Goal: Task Accomplishment & Management: Complete application form

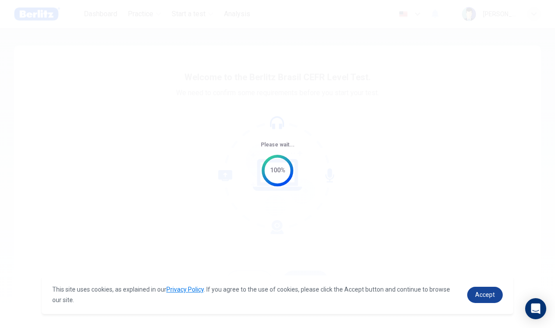
click at [481, 300] on link "Accept" at bounding box center [485, 295] width 36 height 16
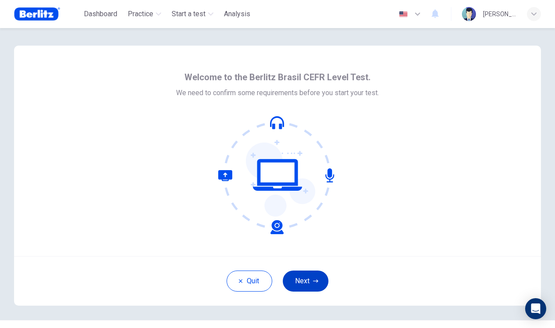
click at [303, 278] on button "Next" at bounding box center [306, 281] width 46 height 21
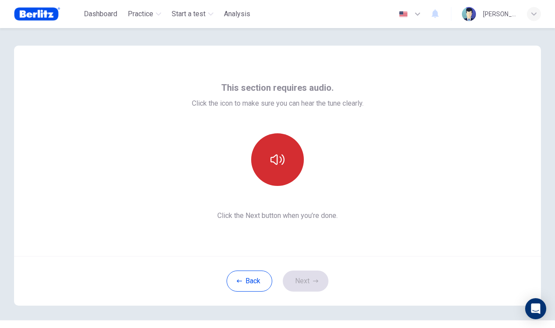
click at [276, 168] on button "button" at bounding box center [277, 159] width 53 height 53
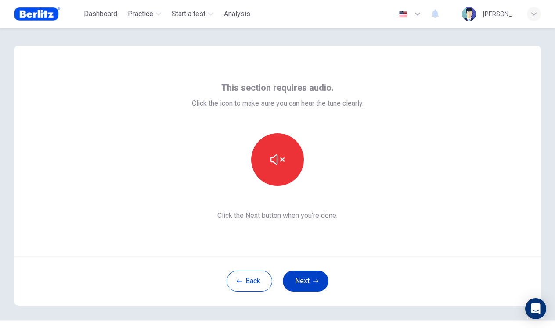
click at [295, 277] on button "Next" at bounding box center [306, 281] width 46 height 21
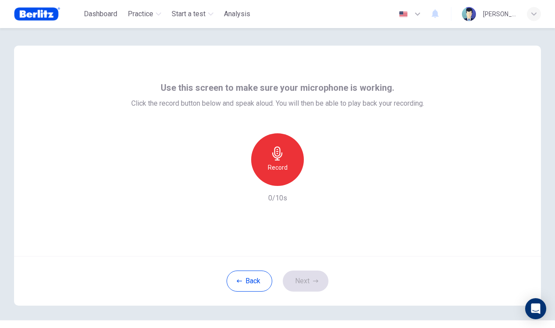
click at [280, 157] on icon "button" at bounding box center [277, 154] width 10 height 14
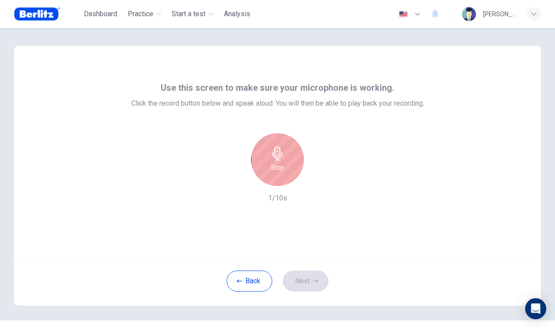
click at [280, 157] on icon "button" at bounding box center [277, 154] width 10 height 14
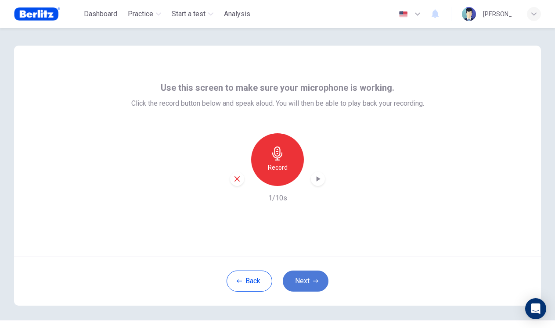
click at [300, 281] on button "Next" at bounding box center [306, 281] width 46 height 21
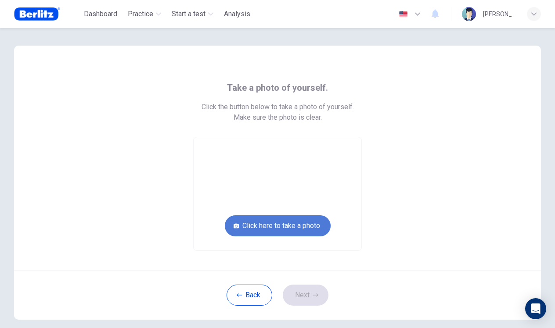
click at [271, 226] on button "Click here to take a photo" at bounding box center [278, 225] width 106 height 21
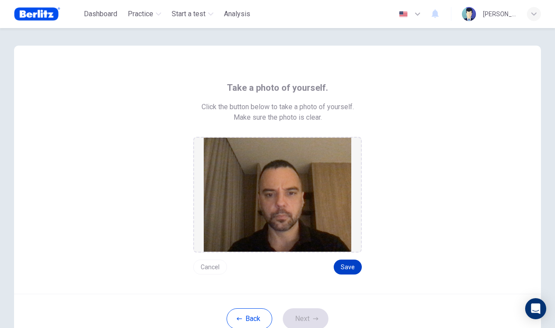
click at [341, 267] on button "Save" at bounding box center [348, 267] width 28 height 15
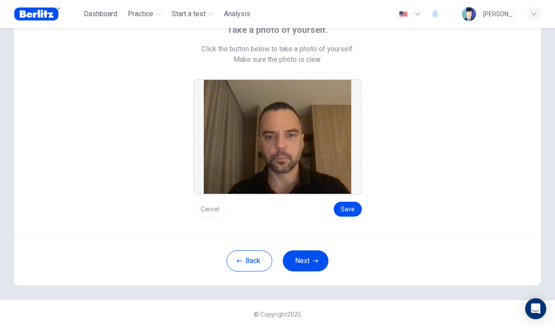
scroll to position [58, 0]
click at [299, 258] on button "Next" at bounding box center [306, 261] width 46 height 21
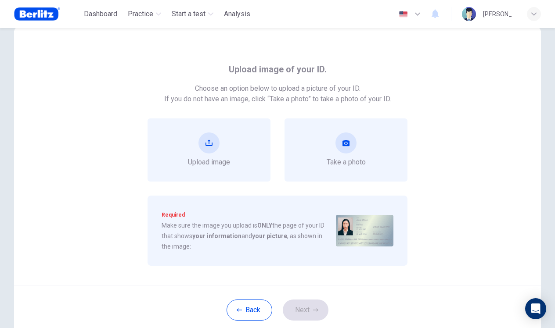
scroll to position [18, 0]
click at [205, 149] on button "upload" at bounding box center [208, 143] width 21 height 21
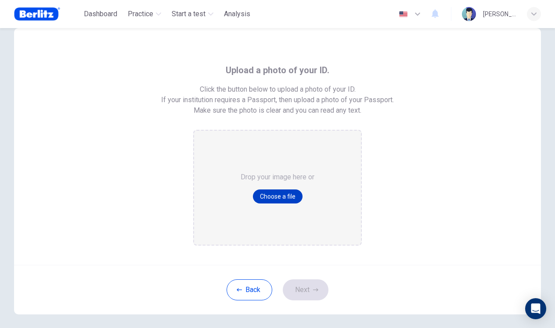
click at [271, 195] on button "Choose a file" at bounding box center [278, 197] width 50 height 14
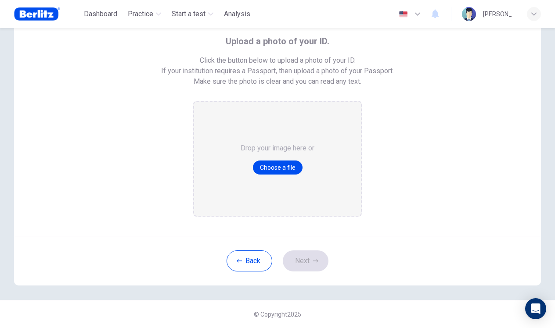
scroll to position [47, 0]
click at [283, 167] on button "Choose a file" at bounding box center [278, 168] width 50 height 14
click at [282, 170] on button "Choose a file" at bounding box center [278, 168] width 50 height 14
click at [251, 269] on button "Back" at bounding box center [249, 261] width 46 height 21
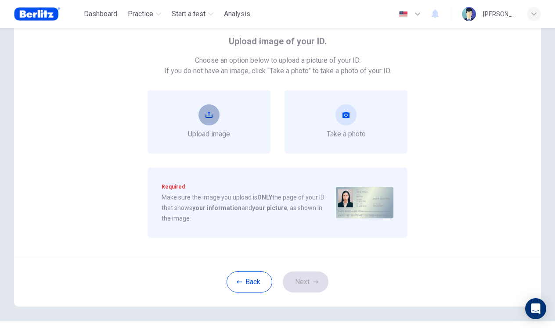
click at [203, 117] on button "upload" at bounding box center [208, 114] width 21 height 21
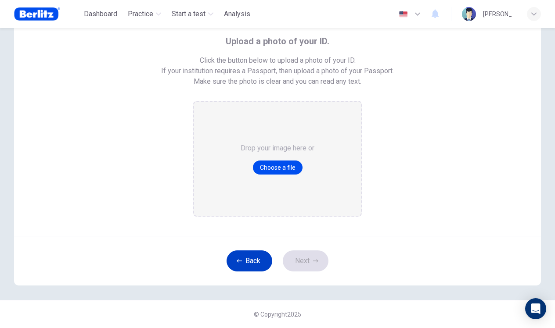
click at [239, 255] on button "Back" at bounding box center [249, 261] width 46 height 21
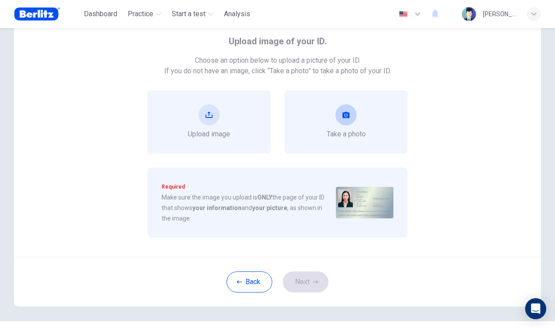
click at [349, 117] on icon "take photo" at bounding box center [345, 115] width 7 height 6
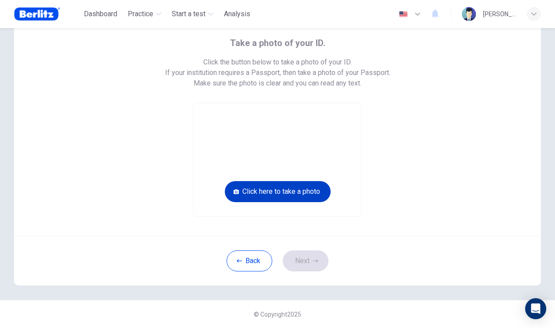
click at [280, 194] on button "Click here to take a photo" at bounding box center [278, 191] width 106 height 21
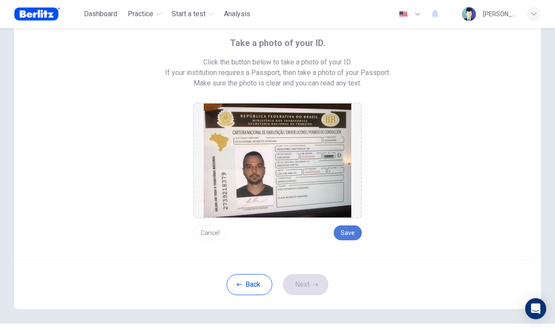
click at [350, 233] on button "Save" at bounding box center [348, 233] width 28 height 15
click at [306, 285] on button "Next" at bounding box center [306, 284] width 46 height 21
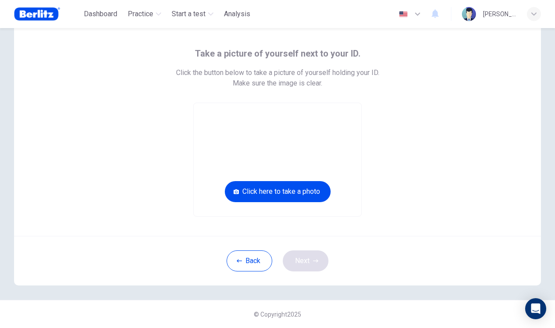
scroll to position [34, 0]
click at [247, 193] on button "Click here to take a photo" at bounding box center [278, 191] width 106 height 21
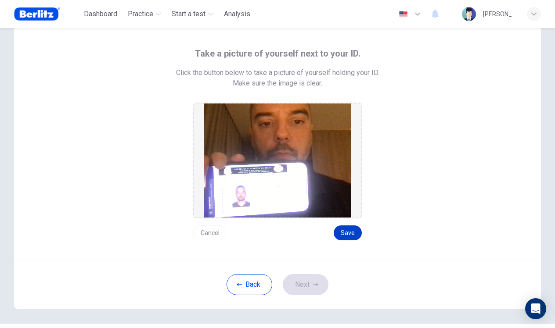
click at [344, 234] on button "Save" at bounding box center [348, 233] width 28 height 15
click at [294, 294] on button "Next" at bounding box center [306, 284] width 46 height 21
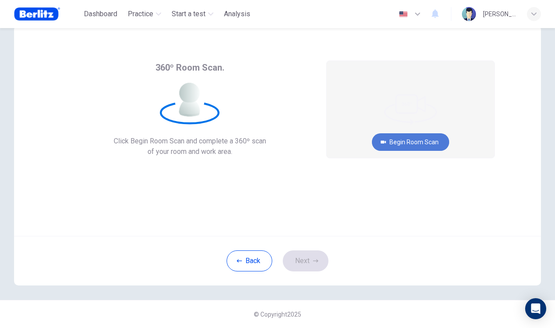
click at [393, 146] on button "Begin Room Scan" at bounding box center [410, 142] width 77 height 18
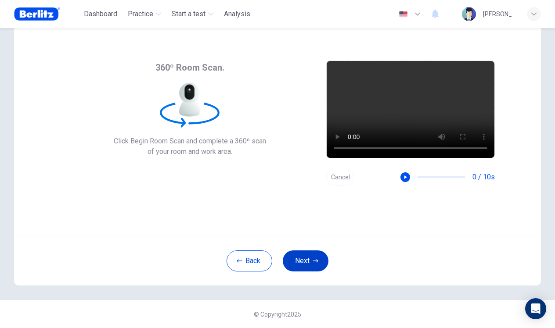
click at [298, 259] on button "Next" at bounding box center [306, 261] width 46 height 21
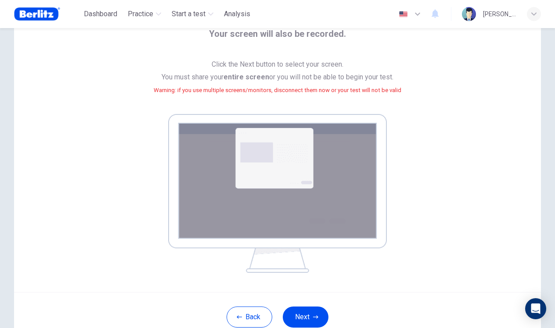
scroll to position [54, 0]
click at [269, 190] on img at bounding box center [277, 193] width 219 height 159
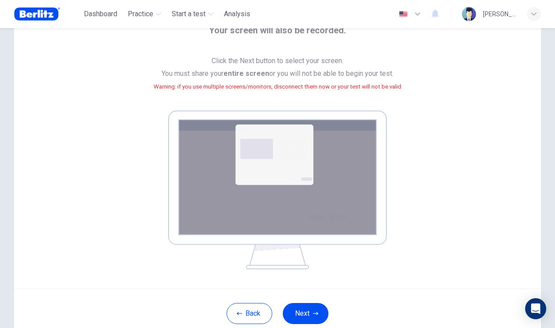
scroll to position [58, 0]
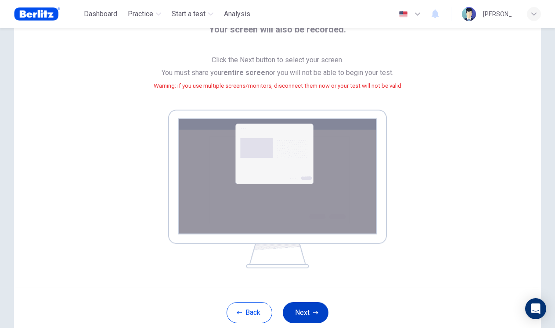
click at [309, 312] on button "Next" at bounding box center [306, 312] width 46 height 21
click at [303, 314] on button "Next" at bounding box center [306, 312] width 46 height 21
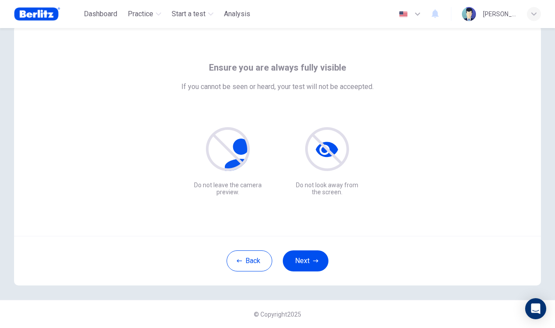
scroll to position [20, 0]
click at [305, 262] on button "Next" at bounding box center [306, 261] width 46 height 21
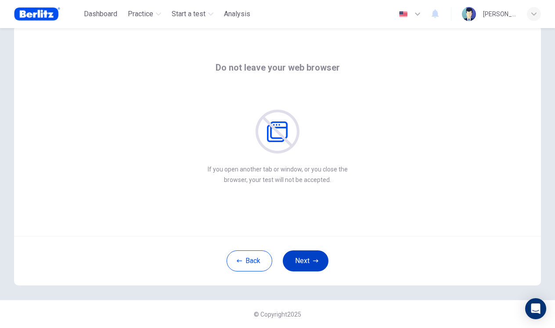
click at [301, 260] on button "Next" at bounding box center [306, 261] width 46 height 21
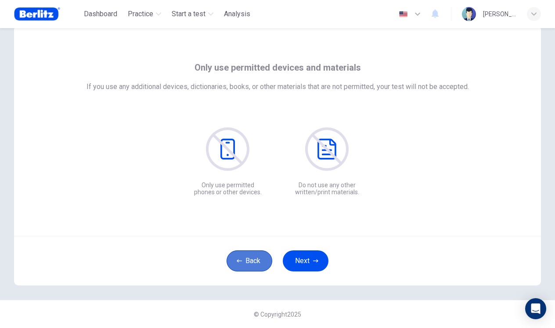
click at [237, 262] on icon "button" at bounding box center [239, 260] width 5 height 5
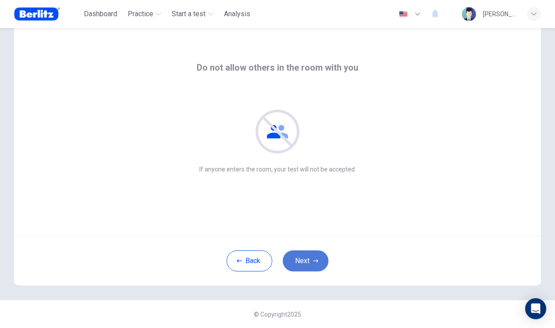
click at [306, 263] on button "Next" at bounding box center [306, 261] width 46 height 21
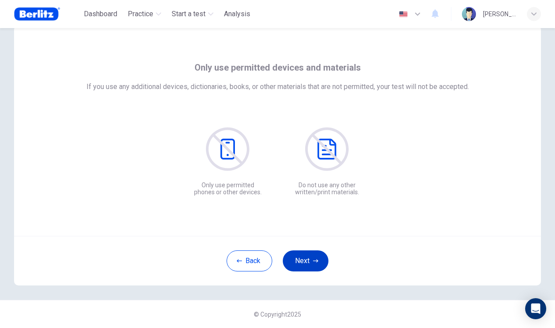
click at [301, 266] on button "Next" at bounding box center [306, 261] width 46 height 21
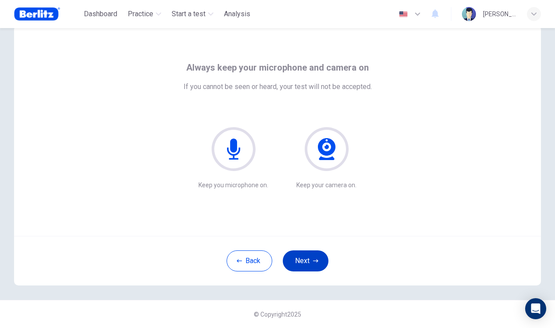
click at [301, 266] on button "Next" at bounding box center [306, 261] width 46 height 21
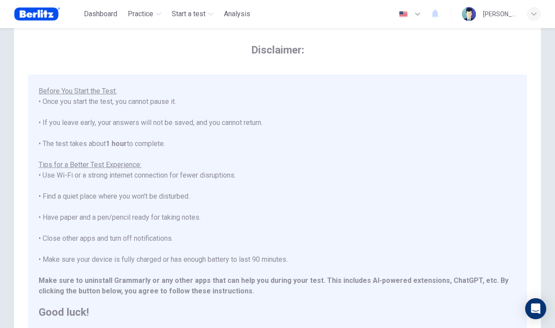
scroll to position [83, 0]
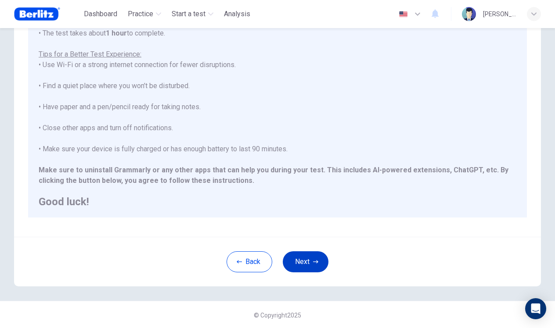
click at [307, 267] on button "Next" at bounding box center [306, 261] width 46 height 21
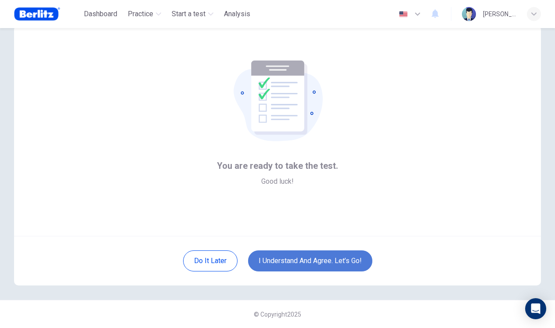
click at [308, 263] on button "I understand and agree. Let’s go!" at bounding box center [310, 261] width 124 height 21
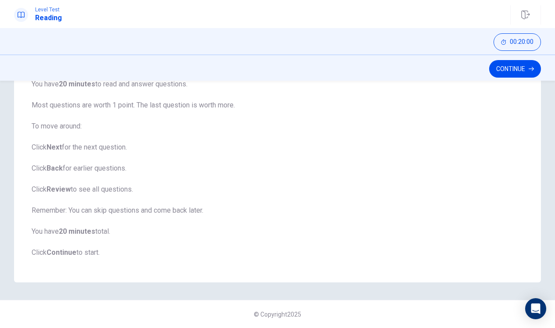
click at [506, 55] on div "Continue" at bounding box center [277, 67] width 555 height 26
click at [506, 67] on button "Continue" at bounding box center [515, 69] width 52 height 18
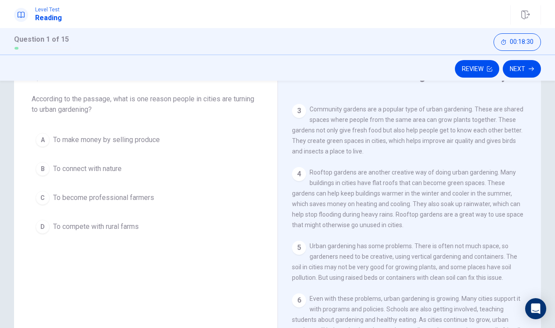
scroll to position [22, 0]
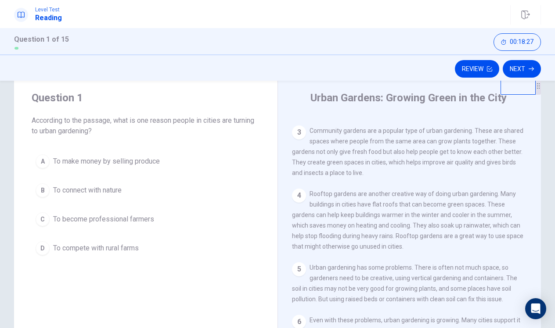
click at [44, 190] on div "B" at bounding box center [43, 190] width 14 height 14
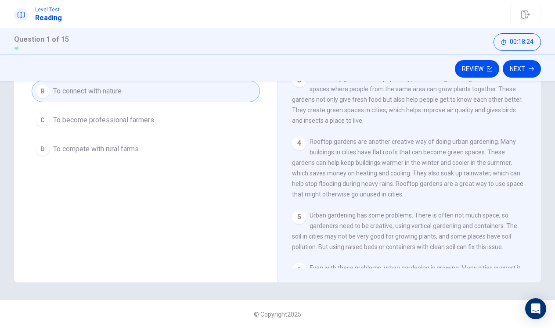
scroll to position [25, 0]
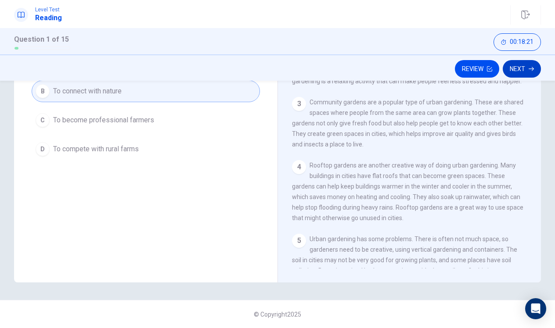
click at [519, 72] on button "Next" at bounding box center [521, 69] width 38 height 18
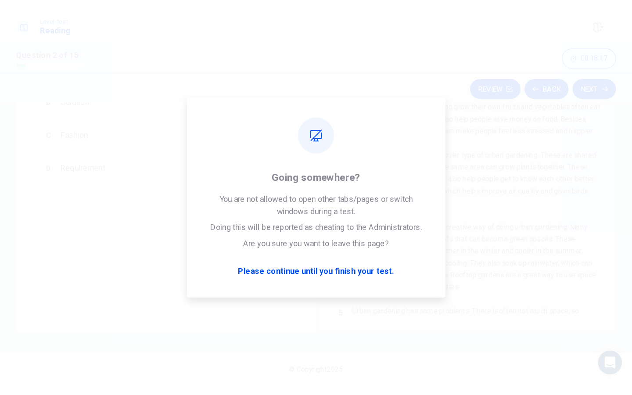
scroll to position [1, 0]
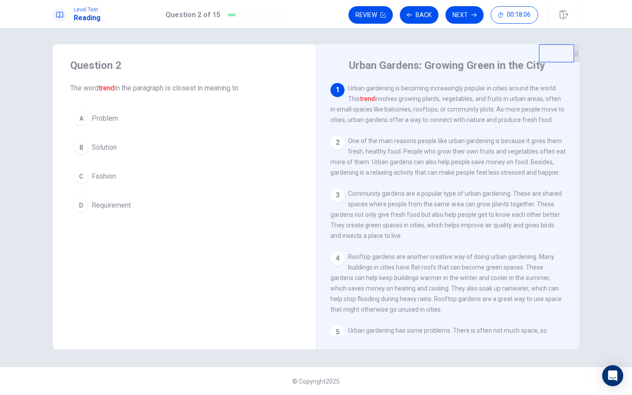
click at [81, 177] on div "C" at bounding box center [81, 176] width 14 height 14
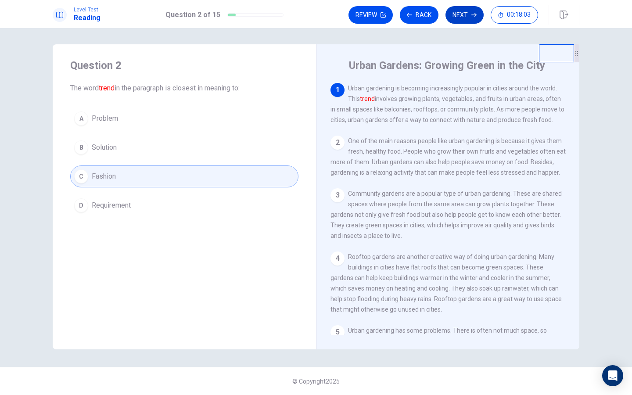
click at [456, 21] on button "Next" at bounding box center [464, 15] width 38 height 18
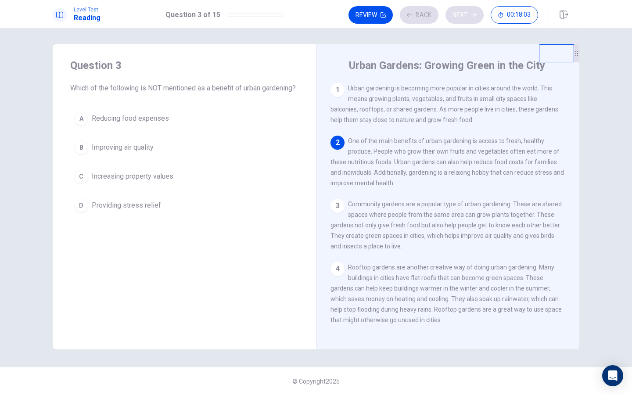
scroll to position [53, 0]
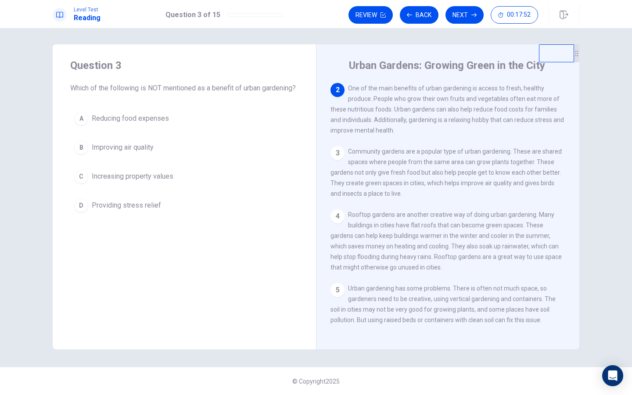
click at [92, 182] on span "Increasing property values" at bounding box center [133, 176] width 82 height 11
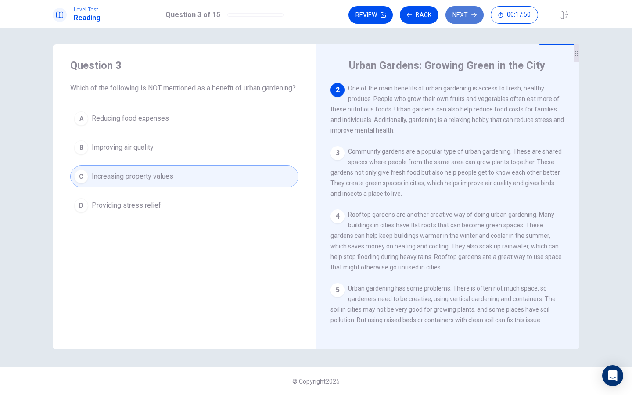
click at [471, 18] on button "Next" at bounding box center [464, 15] width 38 height 18
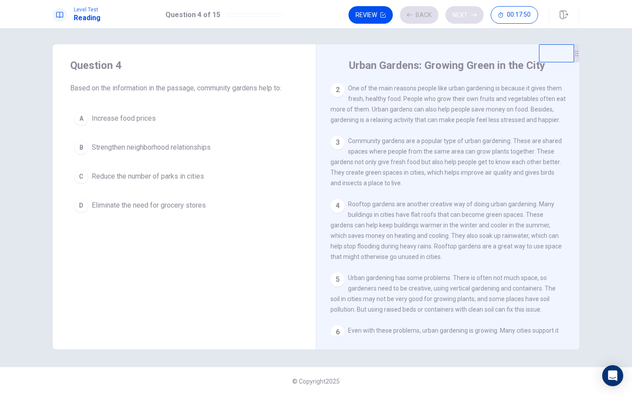
scroll to position [0, 0]
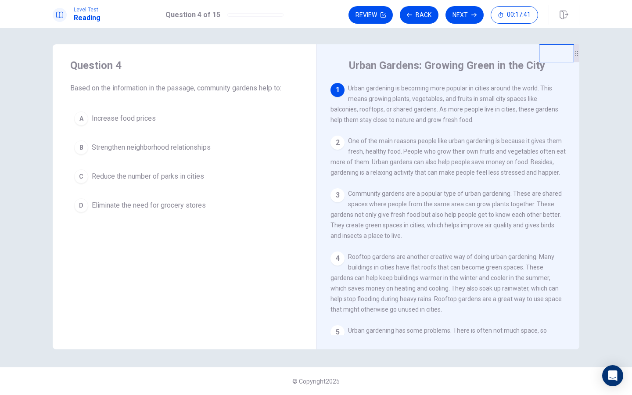
click at [128, 143] on span "Strengthen neighborhood relationships" at bounding box center [151, 147] width 119 height 11
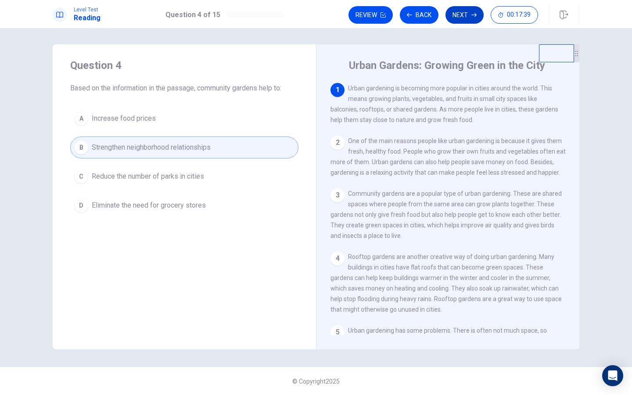
click at [462, 14] on button "Next" at bounding box center [464, 15] width 38 height 18
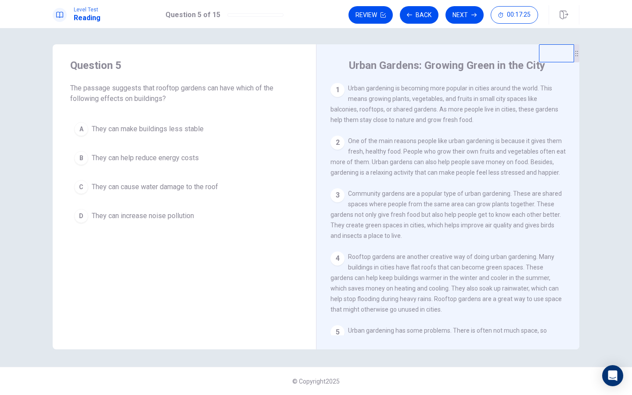
click at [154, 159] on span "They can help reduce energy costs" at bounding box center [145, 158] width 107 height 11
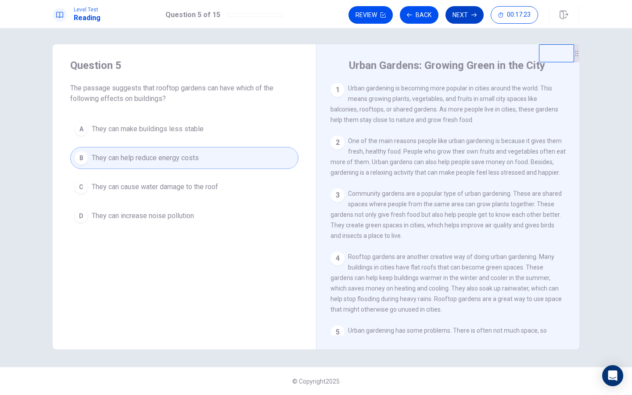
click at [472, 18] on button "Next" at bounding box center [464, 15] width 38 height 18
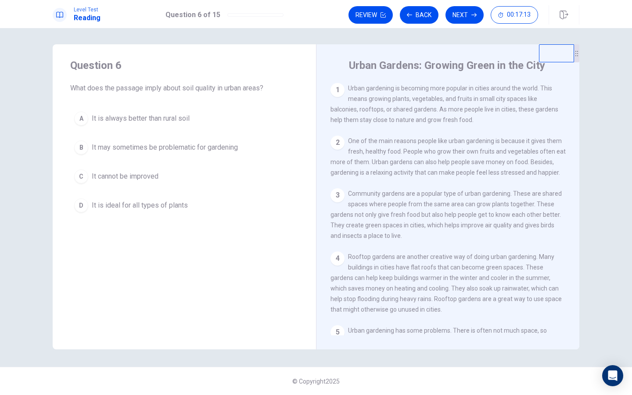
click at [194, 145] on span "It may sometimes be problematic for gardening" at bounding box center [165, 147] width 146 height 11
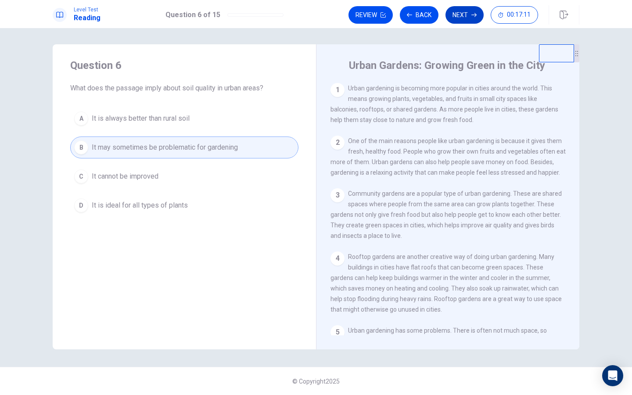
click at [468, 14] on button "Next" at bounding box center [464, 15] width 38 height 18
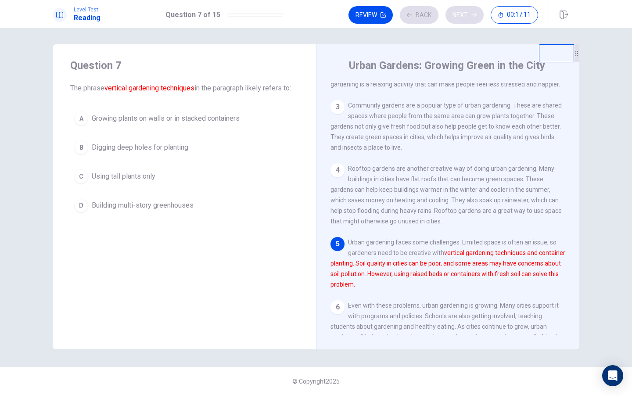
scroll to position [106, 0]
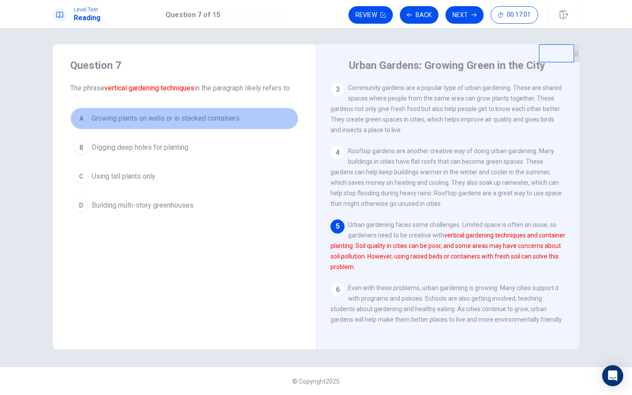
click at [188, 118] on span "Growing plants on walls or in stacked containers" at bounding box center [166, 118] width 148 height 11
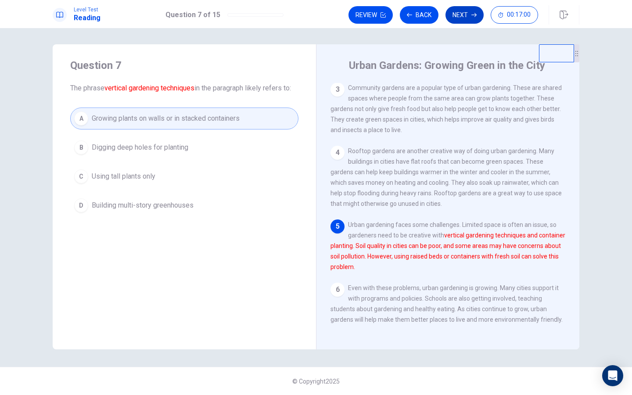
click at [467, 14] on button "Next" at bounding box center [464, 15] width 38 height 18
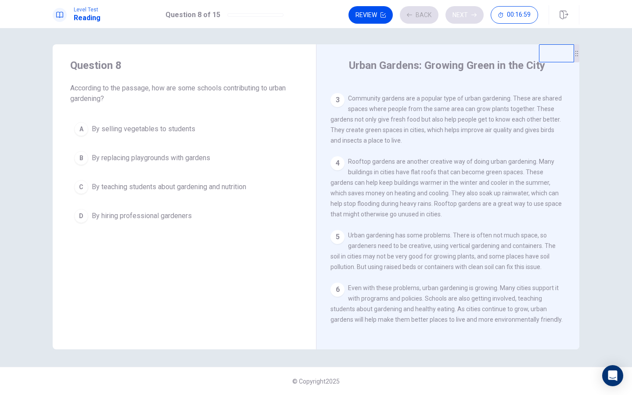
scroll to position [95, 0]
click at [147, 187] on span "By teaching students about gardening and nutrition" at bounding box center [169, 187] width 154 height 11
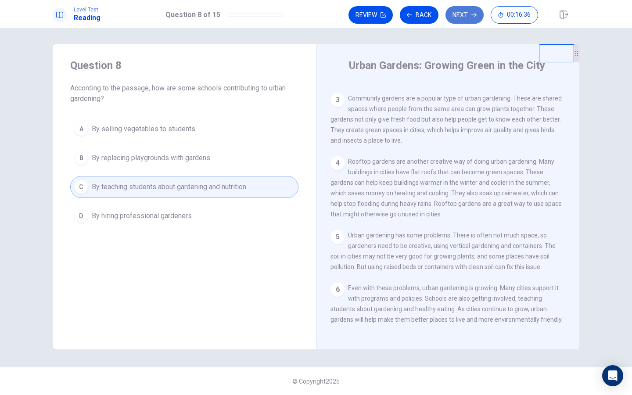
click at [464, 14] on button "Next" at bounding box center [464, 15] width 38 height 18
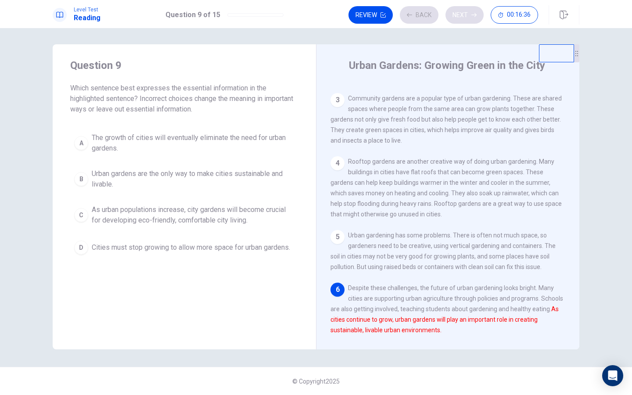
scroll to position [106, 0]
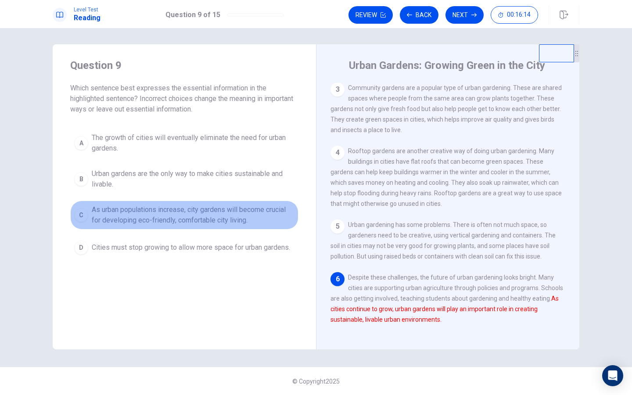
click at [103, 219] on span "As urban populations increase, city gardens will become crucial for developing …" at bounding box center [193, 215] width 203 height 21
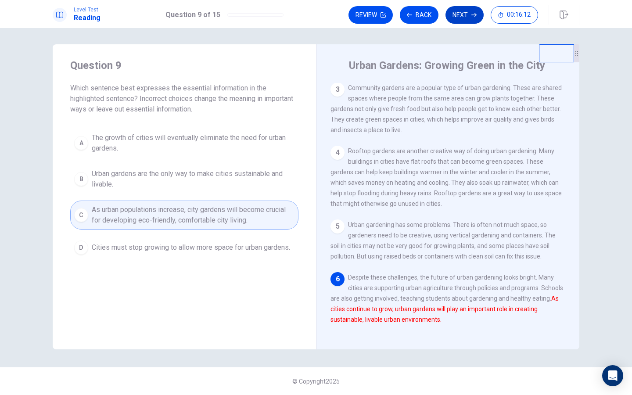
click at [463, 14] on button "Next" at bounding box center [464, 15] width 38 height 18
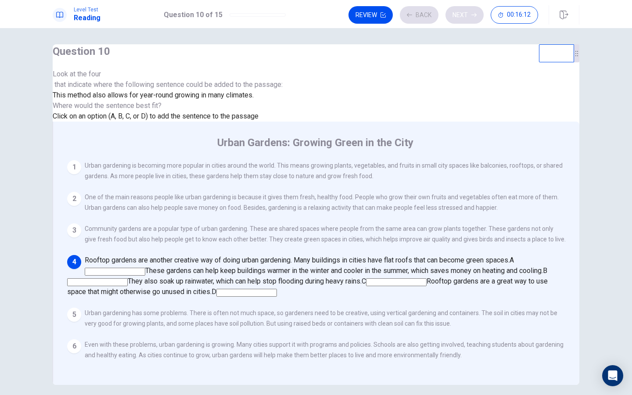
scroll to position [81, 0]
click at [129, 79] on div at bounding box center [168, 79] width 230 height 0
click at [128, 278] on input at bounding box center [97, 282] width 61 height 8
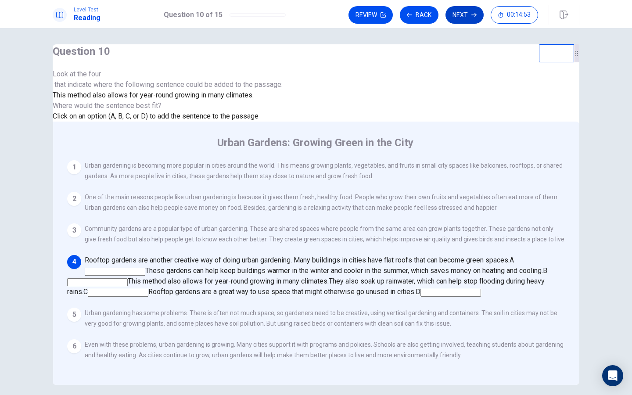
click at [459, 19] on button "Next" at bounding box center [464, 15] width 38 height 18
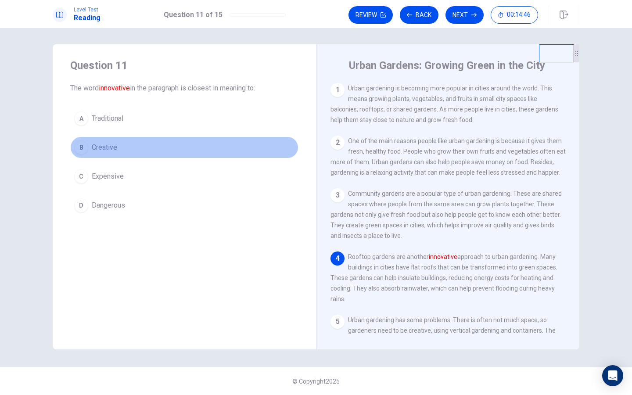
click at [100, 147] on span "Creative" at bounding box center [104, 147] width 25 height 11
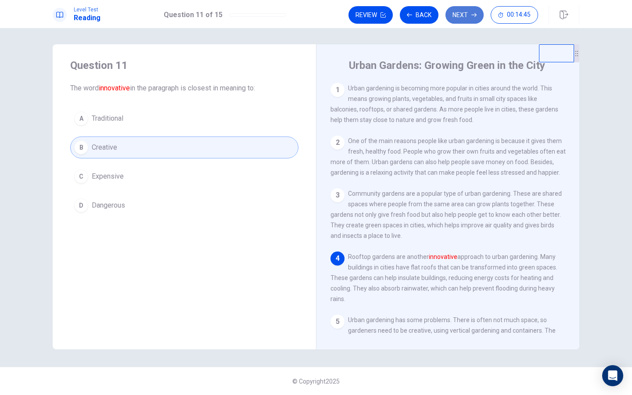
click at [463, 17] on button "Next" at bounding box center [464, 15] width 38 height 18
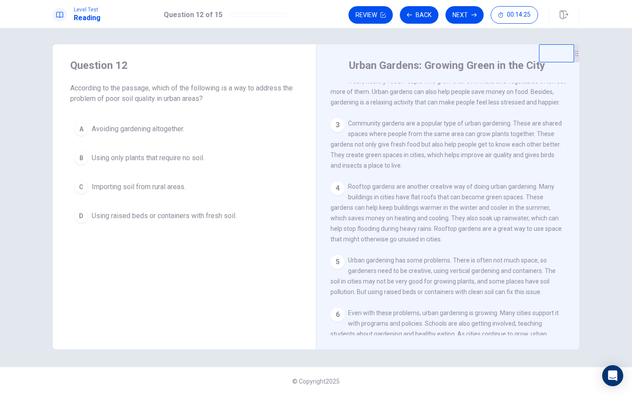
scroll to position [77, 0]
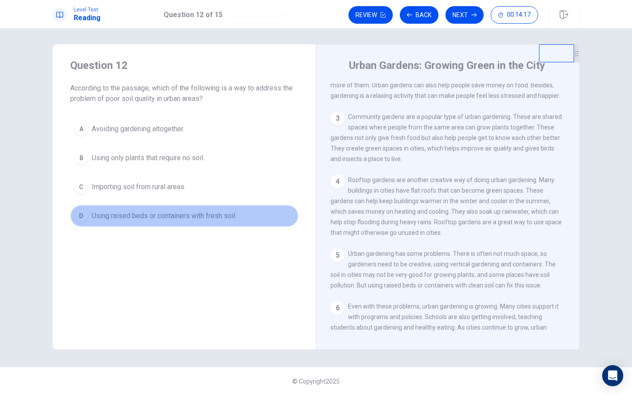
click at [143, 215] on span "Using raised beds or containers with fresh soil." at bounding box center [164, 216] width 145 height 11
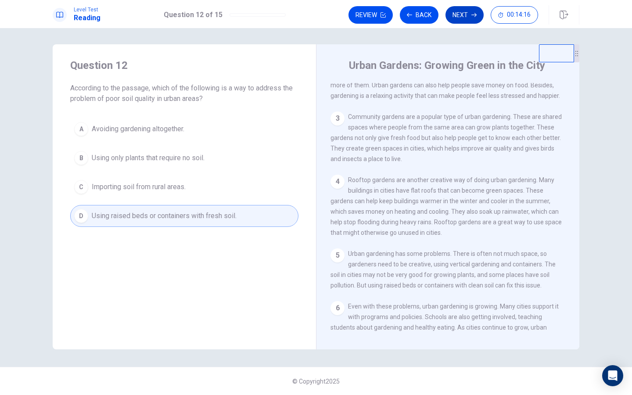
click at [475, 11] on button "Next" at bounding box center [464, 15] width 38 height 18
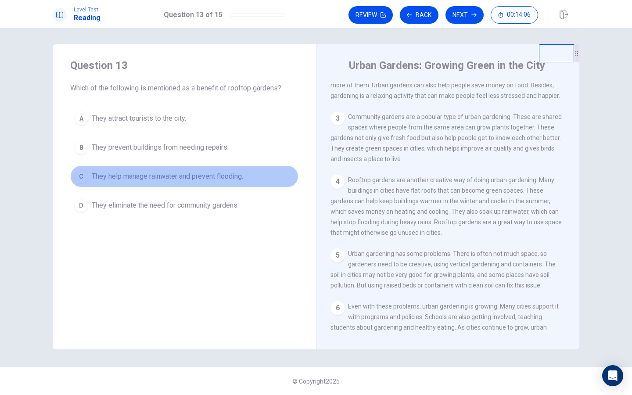
click at [96, 177] on span "They help manage rainwater and prevent flooding." at bounding box center [167, 176] width 151 height 11
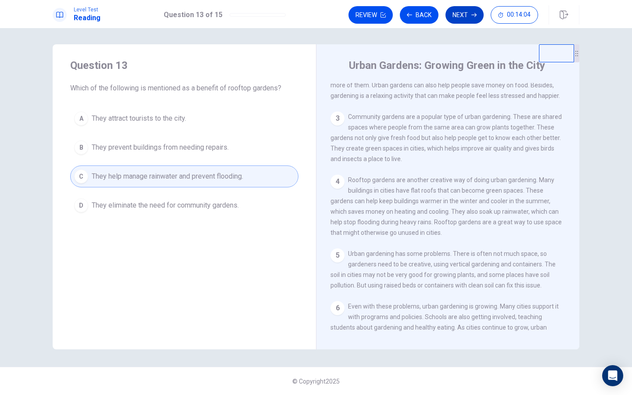
click at [465, 18] on button "Next" at bounding box center [464, 15] width 38 height 18
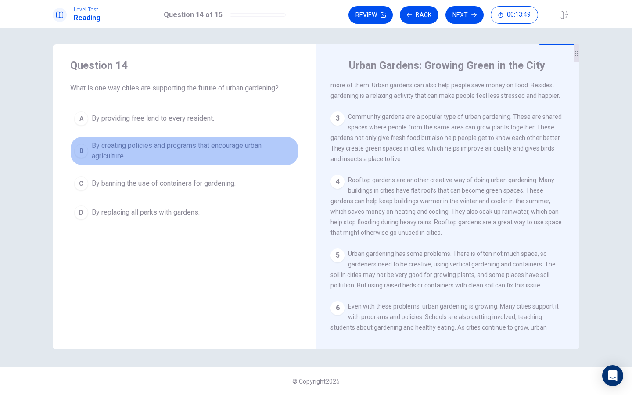
click at [117, 150] on span "By creating policies and programs that encourage urban agriculture." at bounding box center [193, 150] width 203 height 21
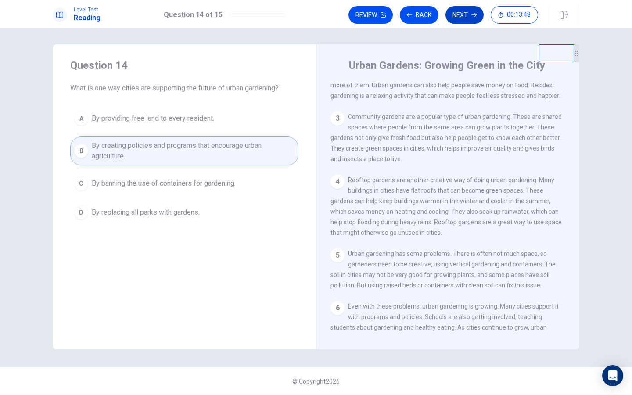
click at [464, 13] on button "Next" at bounding box center [464, 15] width 38 height 18
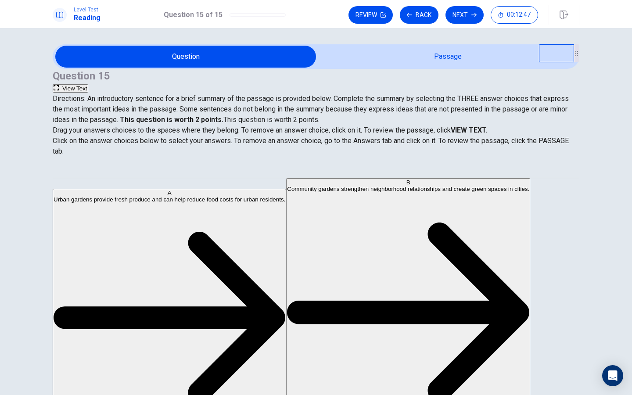
scroll to position [0, 0]
drag, startPoint x: 119, startPoint y: 227, endPoint x: 283, endPoint y: 224, distance: 164.6
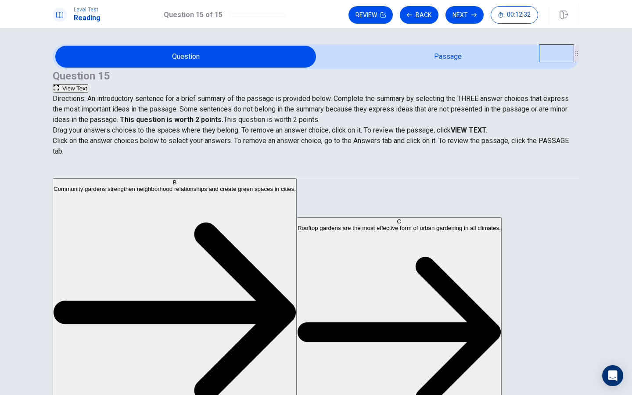
scroll to position [77, 0]
drag, startPoint x: 116, startPoint y: 248, endPoint x: 278, endPoint y: 264, distance: 162.3
drag, startPoint x: 108, startPoint y: 307, endPoint x: 263, endPoint y: 298, distance: 155.6
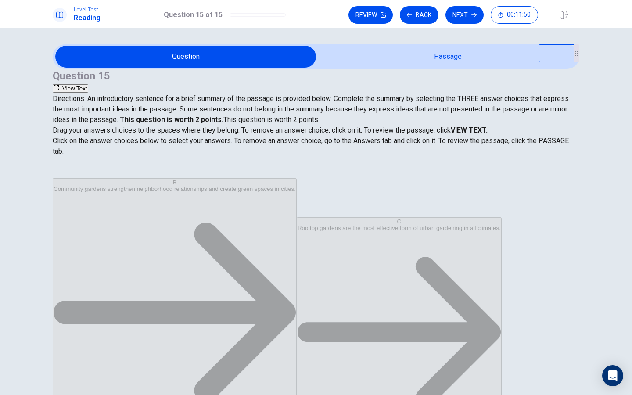
scroll to position [16, 0]
click at [88, 84] on button "View Text" at bounding box center [71, 88] width 36 height 8
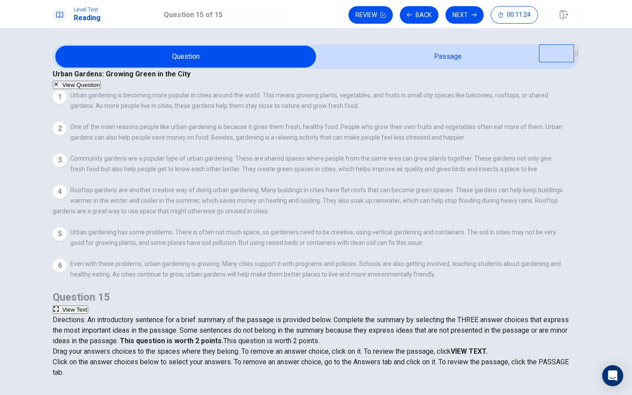
click at [101, 81] on button "View Question" at bounding box center [77, 85] width 48 height 8
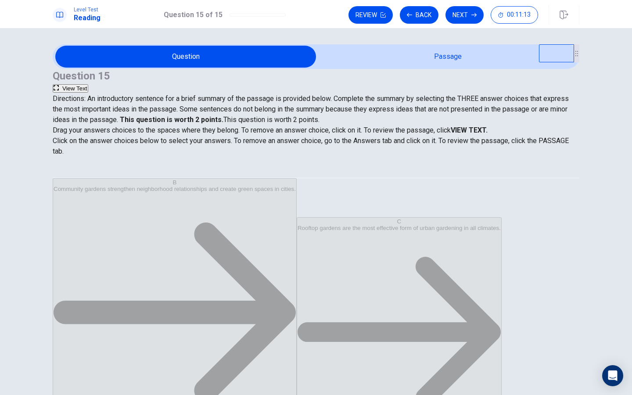
scroll to position [0, 0]
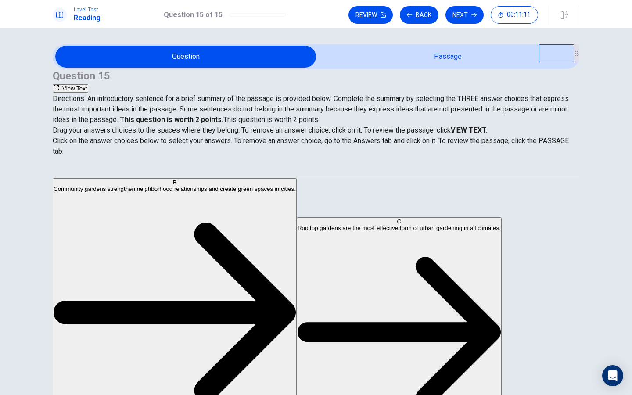
drag, startPoint x: 115, startPoint y: 220, endPoint x: 276, endPoint y: 234, distance: 161.2
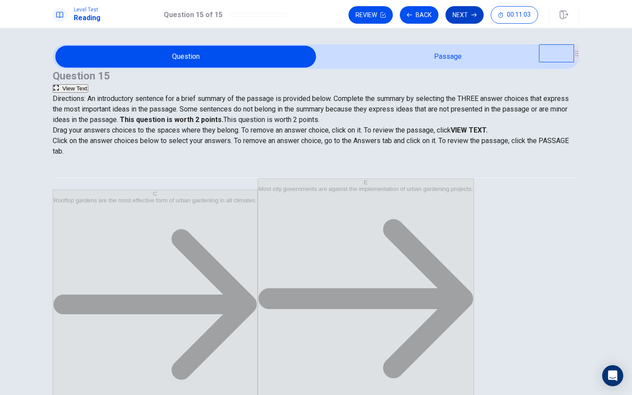
click at [465, 21] on button "Next" at bounding box center [464, 15] width 38 height 18
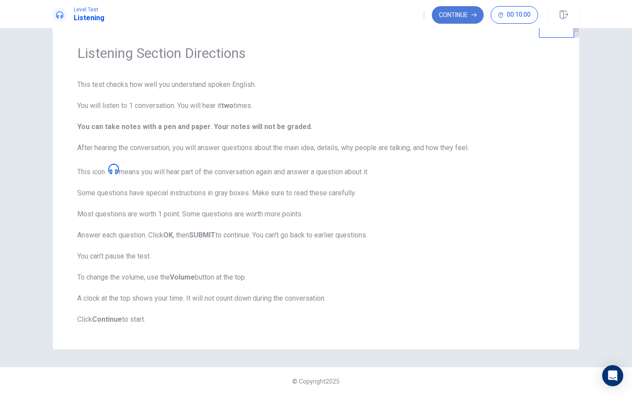
click at [460, 21] on button "Continue" at bounding box center [458, 15] width 52 height 18
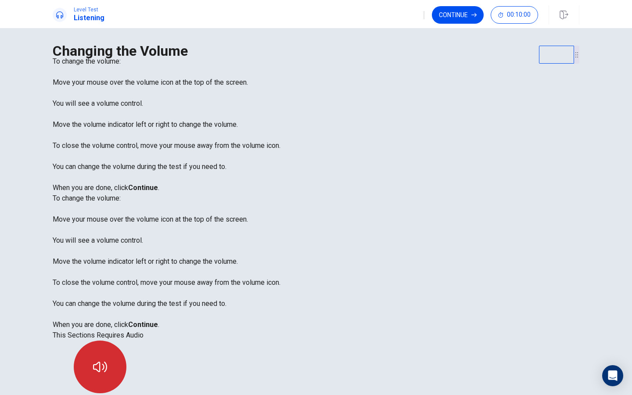
click at [107, 328] on icon "button" at bounding box center [100, 367] width 14 height 11
click at [456, 9] on button "Continue" at bounding box center [458, 15] width 52 height 18
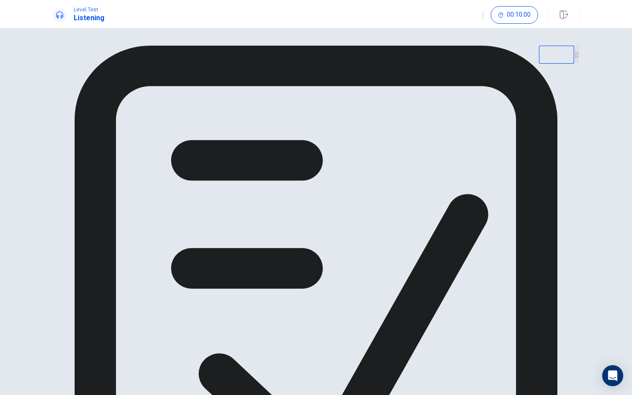
click at [316, 104] on icon at bounding box center [316, 309] width 527 height 527
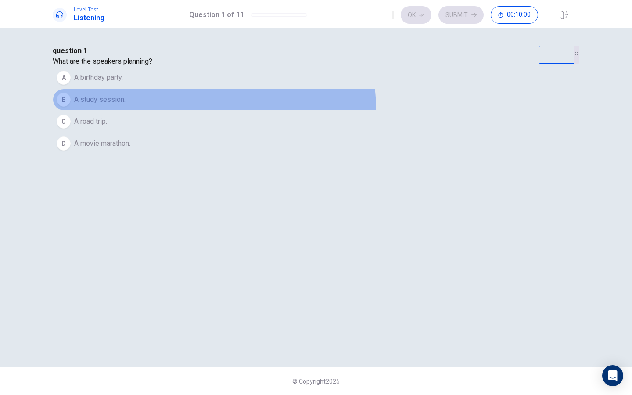
click at [347, 111] on button "B A study session." at bounding box center [316, 100] width 527 height 22
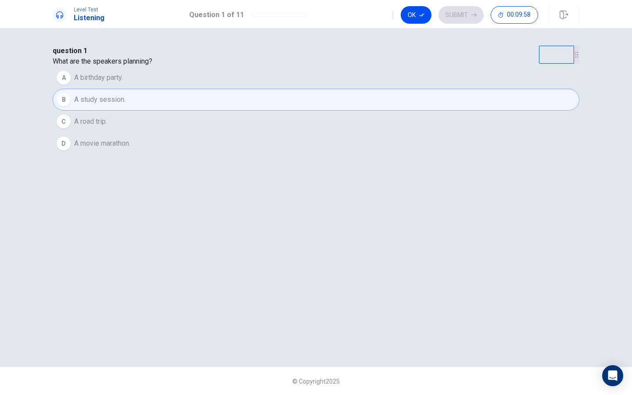
click at [107, 127] on span "A road trip." at bounding box center [90, 121] width 33 height 11
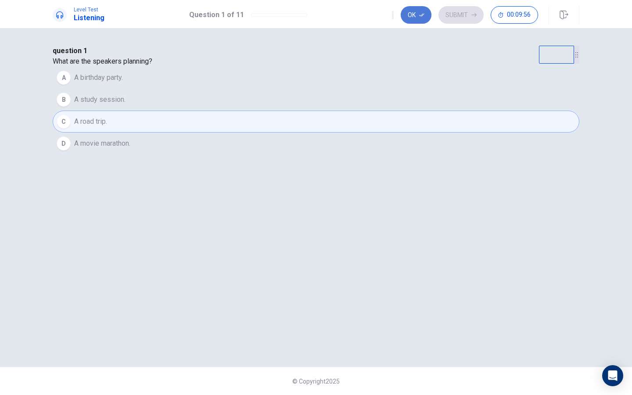
click at [415, 20] on button "Ok" at bounding box center [416, 15] width 31 height 18
click at [449, 14] on button "Submit" at bounding box center [460, 15] width 45 height 18
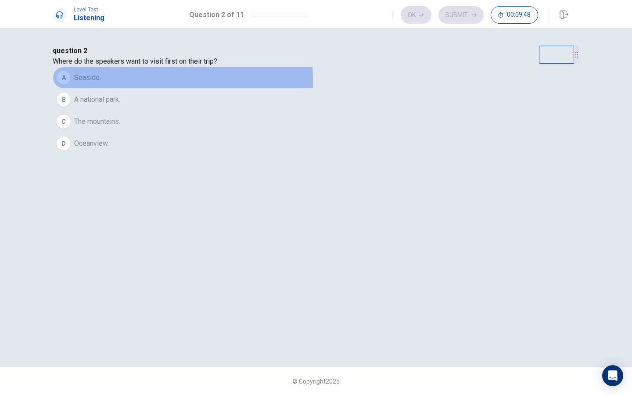
click at [101, 83] on span "Seaside." at bounding box center [87, 77] width 27 height 11
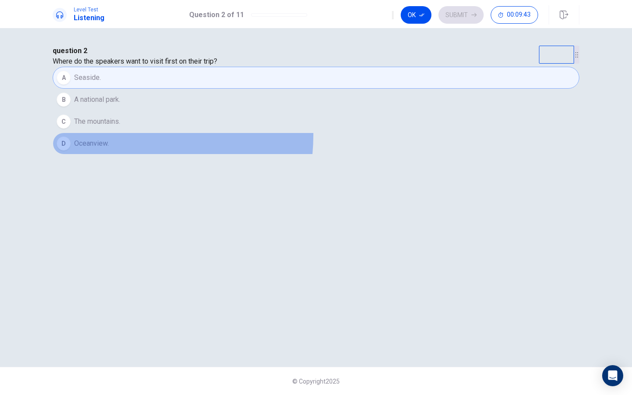
click at [240, 154] on button "D Oceanview." at bounding box center [316, 144] width 527 height 22
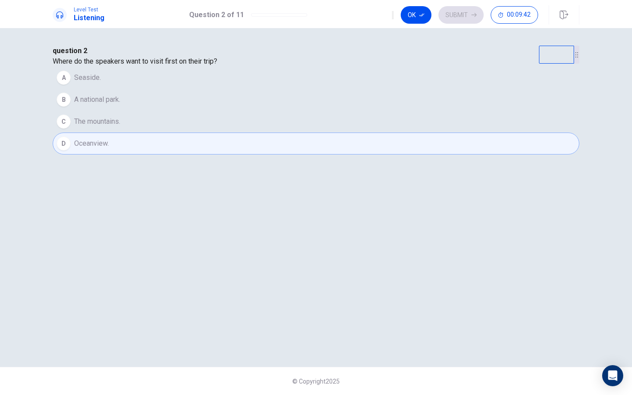
click at [237, 89] on button "A Seaside." at bounding box center [316, 78] width 527 height 22
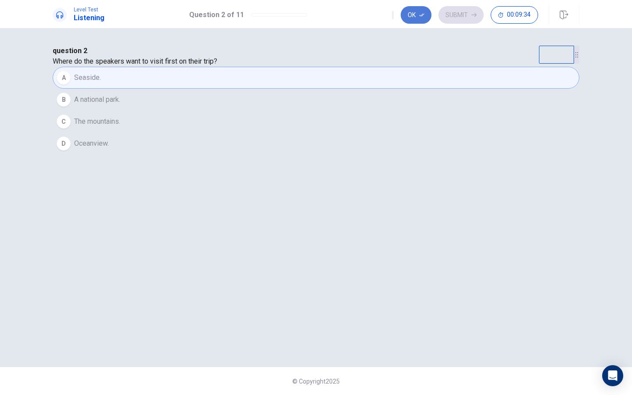
click at [412, 16] on button "Ok" at bounding box center [416, 15] width 31 height 18
click at [456, 10] on button "Submit" at bounding box center [460, 15] width 45 height 18
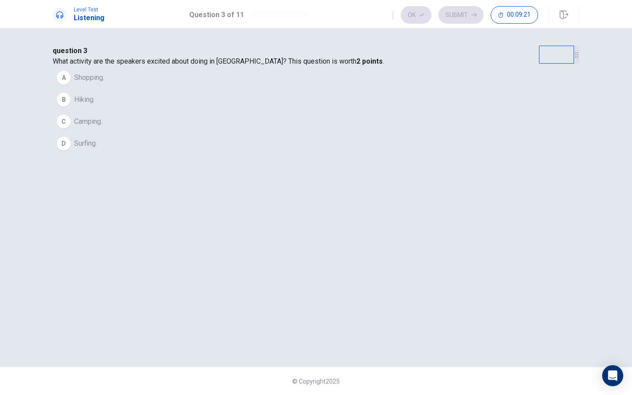
click at [102, 127] on span "Camping." at bounding box center [88, 121] width 28 height 11
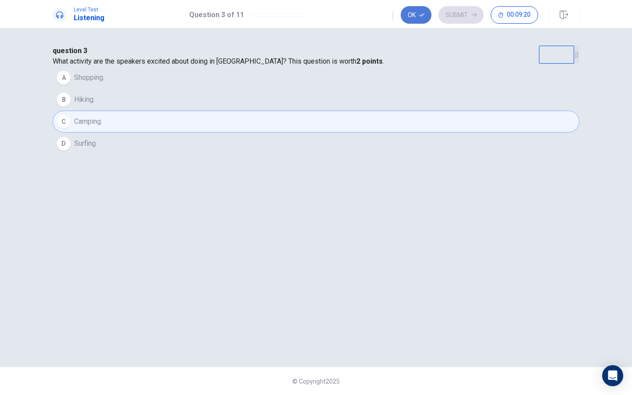
click at [416, 15] on button "Ok" at bounding box center [416, 15] width 31 height 18
click at [456, 17] on button "Submit" at bounding box center [460, 15] width 45 height 18
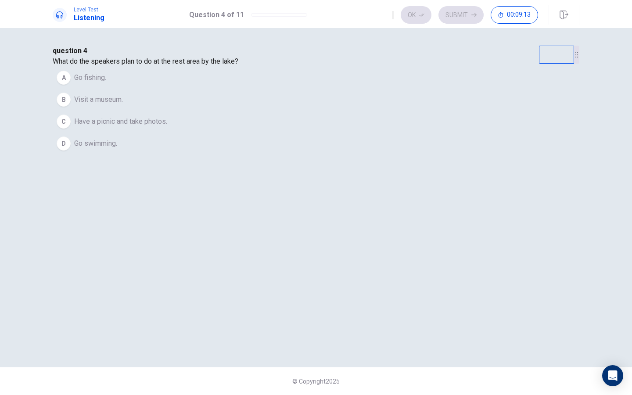
click at [167, 127] on span "Have a picnic and take photos." at bounding box center [120, 121] width 93 height 11
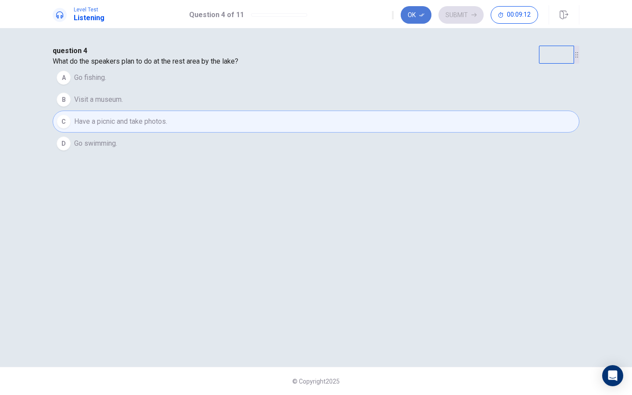
click at [419, 17] on icon "button" at bounding box center [421, 14] width 5 height 5
click at [453, 12] on button "Submit" at bounding box center [460, 15] width 45 height 18
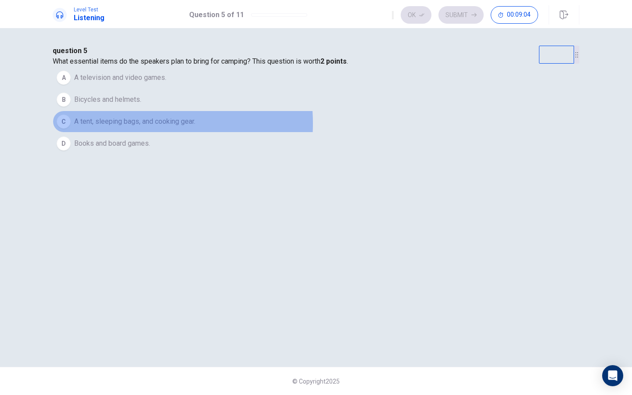
click at [195, 127] on span "A tent, sleeping bags, and cooking gear." at bounding box center [134, 121] width 121 height 11
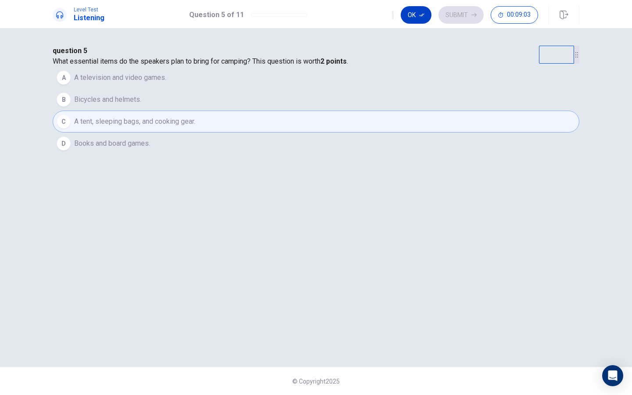
click at [408, 18] on button "Ok" at bounding box center [416, 15] width 31 height 18
click at [455, 14] on button "Submit" at bounding box center [460, 15] width 45 height 18
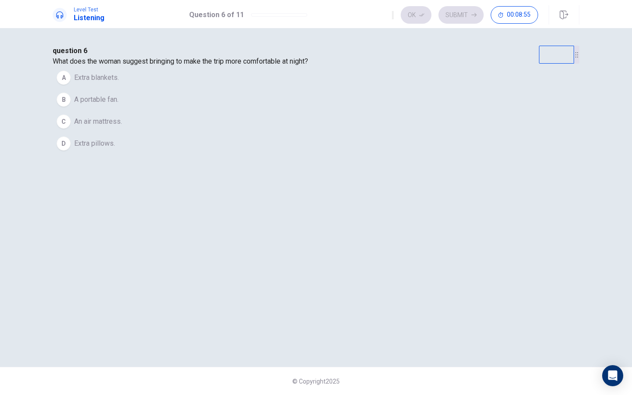
click at [119, 83] on span "Extra blankets." at bounding box center [96, 77] width 45 height 11
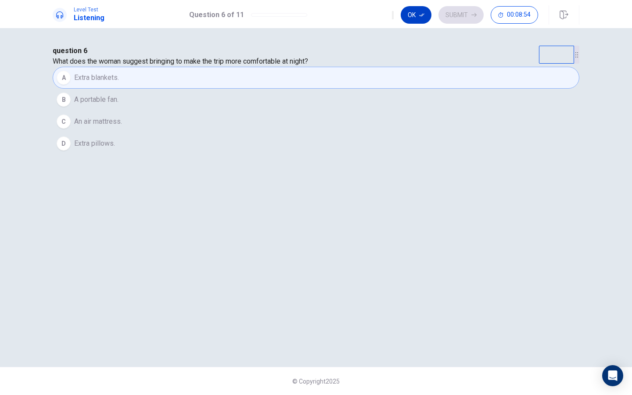
click at [427, 16] on button "Ok" at bounding box center [416, 15] width 31 height 18
click at [459, 15] on button "Submit" at bounding box center [460, 15] width 45 height 18
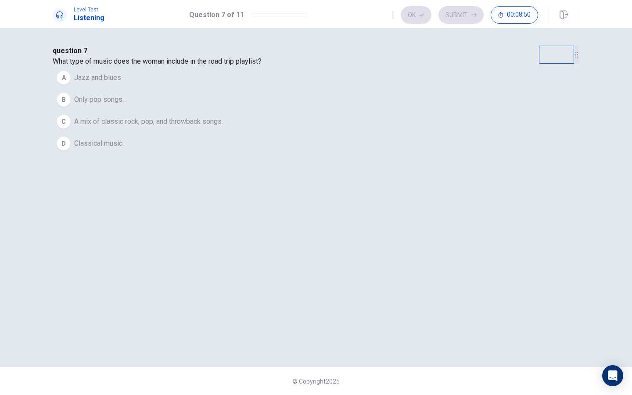
click at [223, 127] on span "A mix of classic rock, pop, and throwback songs." at bounding box center [148, 121] width 149 height 11
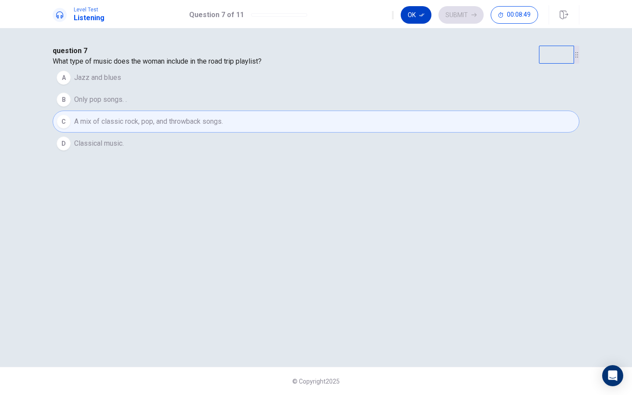
click at [420, 20] on button "Ok" at bounding box center [416, 15] width 31 height 18
click at [452, 15] on button "Submit" at bounding box center [460, 15] width 45 height 18
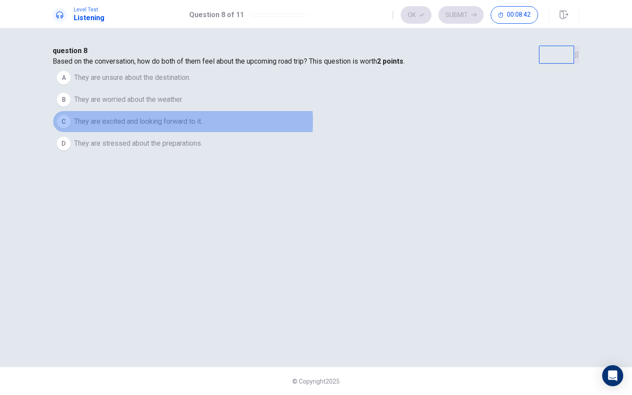
click at [202, 127] on span "They are excited and looking forward to it." at bounding box center [138, 121] width 128 height 11
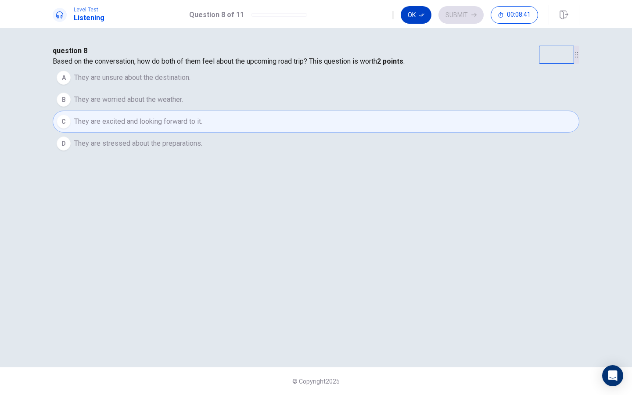
click at [422, 16] on icon "button" at bounding box center [421, 15] width 5 height 3
click at [458, 12] on button "Submit" at bounding box center [460, 15] width 45 height 18
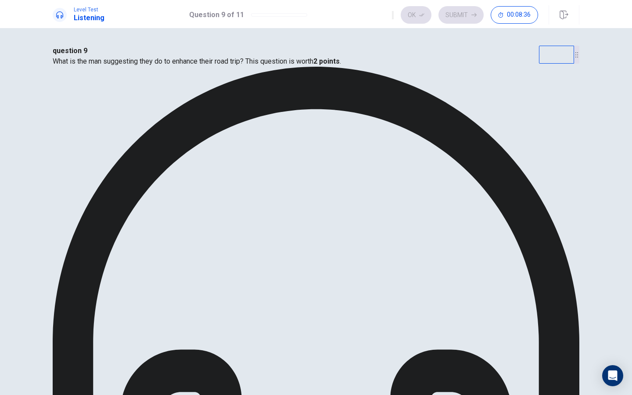
click at [420, 14] on icon "button" at bounding box center [421, 14] width 5 height 5
click at [457, 11] on button "Submit" at bounding box center [460, 15] width 45 height 18
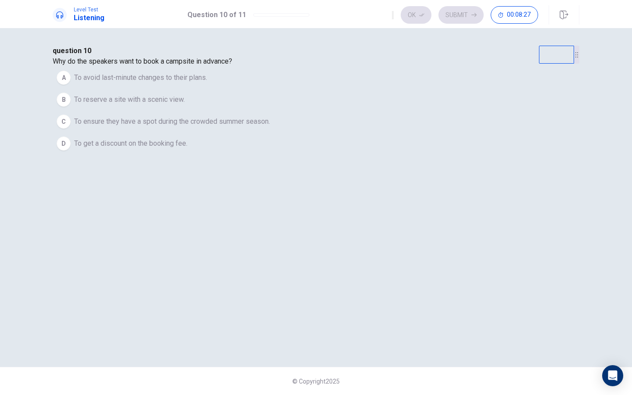
click at [259, 127] on span "To ensure they have a spot during the crowded summer season." at bounding box center [172, 121] width 196 height 11
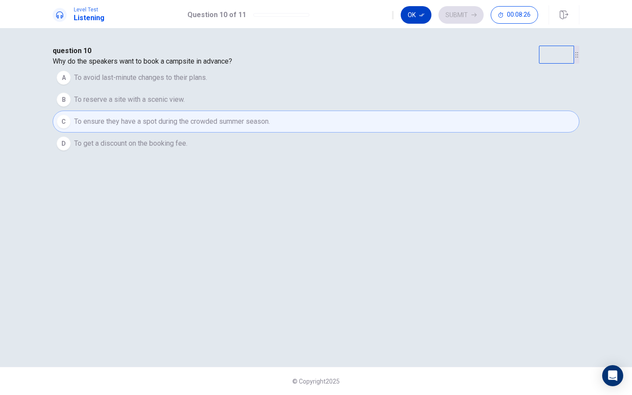
click at [419, 12] on button "Ok" at bounding box center [416, 15] width 31 height 18
click at [459, 10] on button "Submit" at bounding box center [460, 15] width 45 height 18
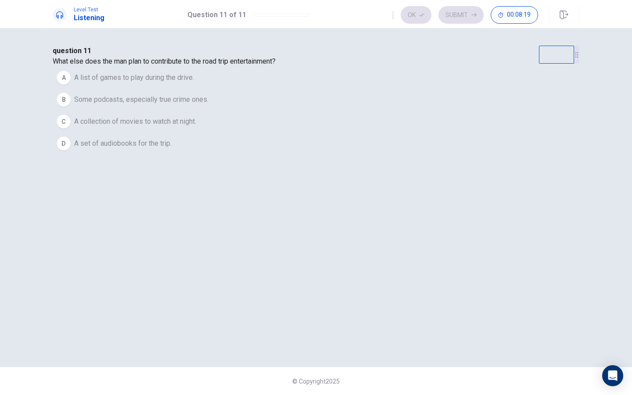
click at [208, 105] on span "Some podcasts, especially true crime ones." at bounding box center [141, 99] width 134 height 11
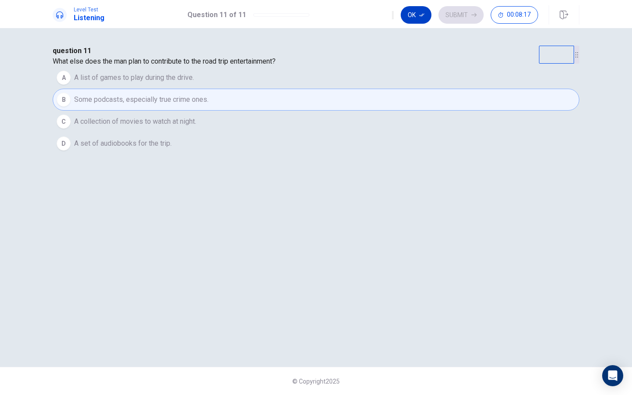
click at [418, 18] on button "Ok" at bounding box center [416, 15] width 31 height 18
click at [456, 16] on button "Submit" at bounding box center [460, 15] width 45 height 18
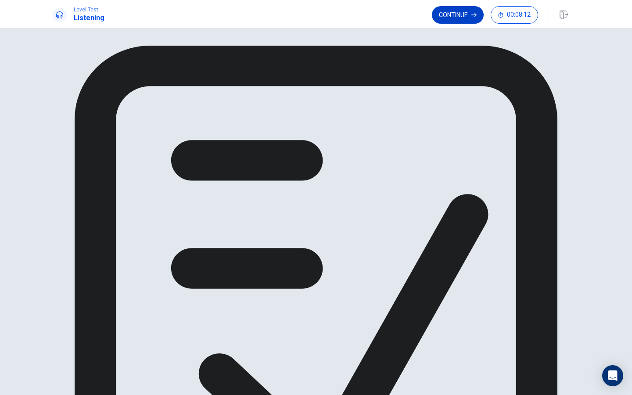
click at [455, 19] on button "Continue" at bounding box center [458, 15] width 52 height 18
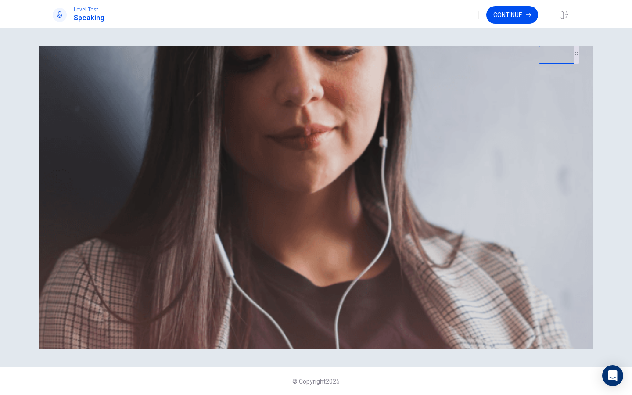
scroll to position [2, 0]
click at [504, 14] on button "Continue" at bounding box center [512, 15] width 52 height 18
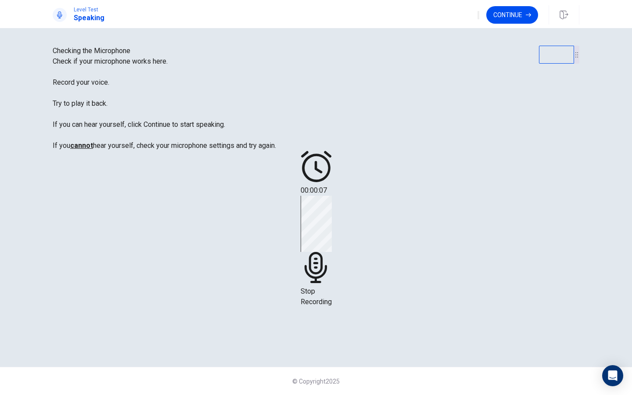
click at [332, 287] on span "Stop Recording" at bounding box center [316, 296] width 31 height 19
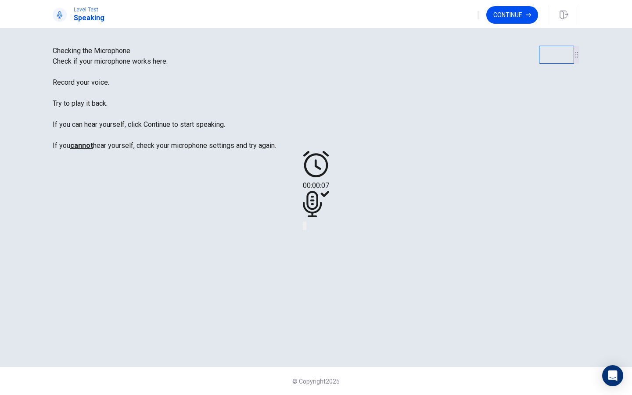
click at [306, 230] on button "Play Audio" at bounding box center [306, 226] width 2 height 8
click at [509, 20] on button "Continue" at bounding box center [512, 15] width 52 height 18
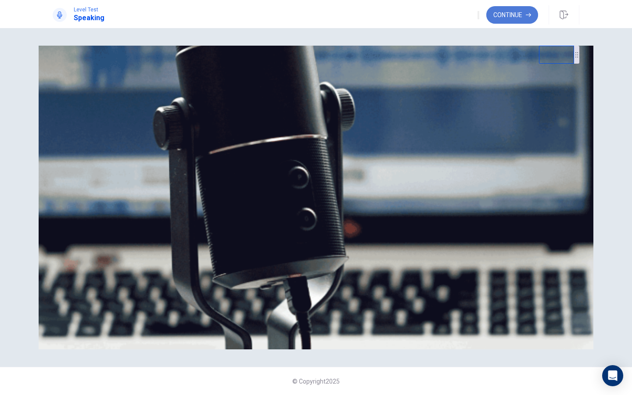
click at [511, 14] on button "Continue" at bounding box center [512, 15] width 52 height 18
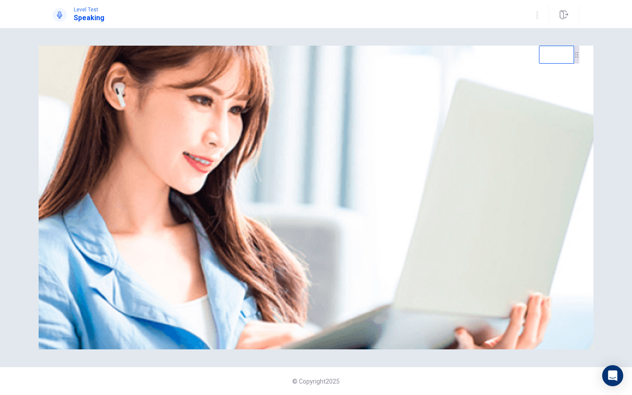
scroll to position [0, 0]
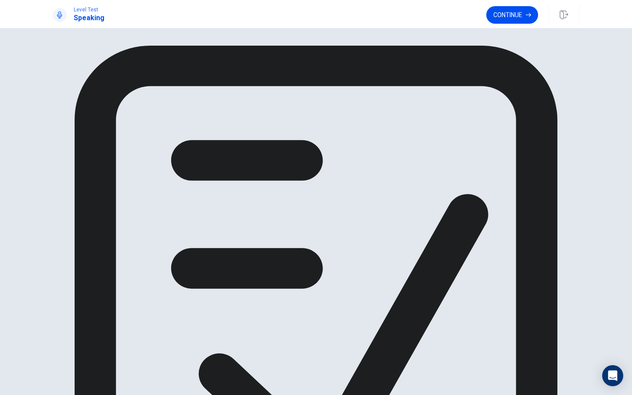
click at [524, 24] on div "Continue" at bounding box center [532, 14] width 93 height 19
click at [514, 16] on button "Continue" at bounding box center [512, 15] width 52 height 18
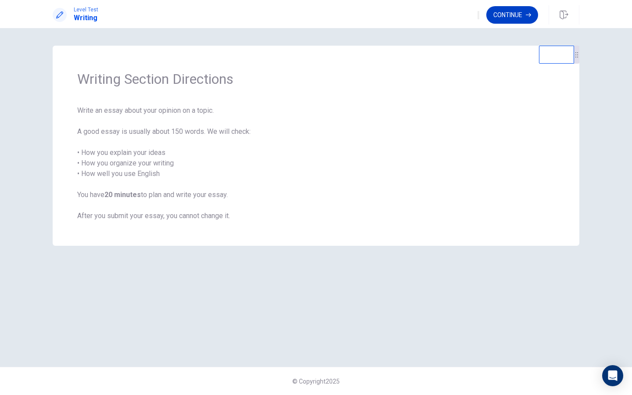
click at [507, 10] on button "Continue" at bounding box center [512, 15] width 52 height 18
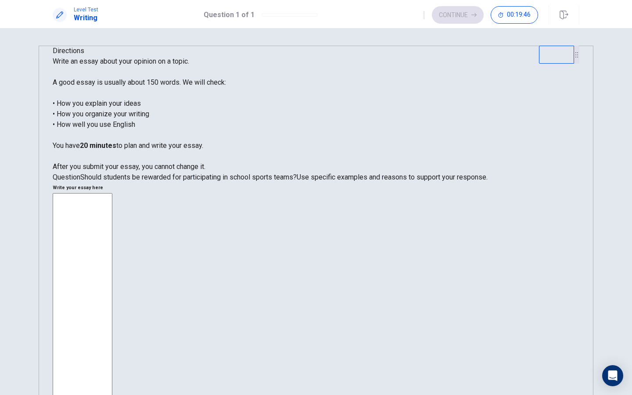
click at [112, 193] on textarea at bounding box center [83, 314] width 60 height 243
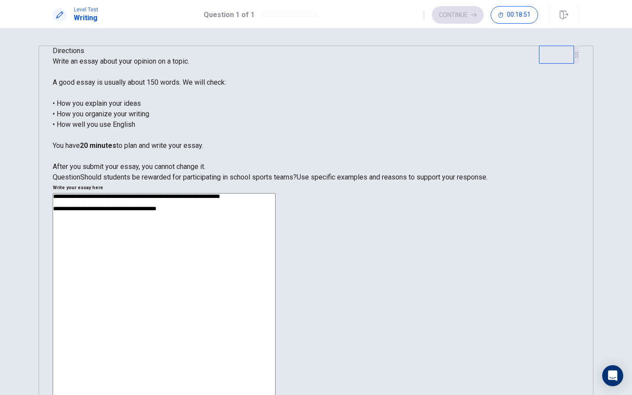
click at [276, 193] on textarea "**********" at bounding box center [164, 307] width 223 height 228
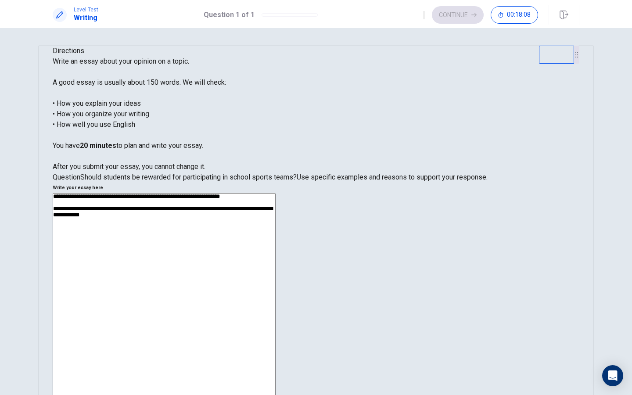
click at [276, 193] on textarea "**********" at bounding box center [164, 307] width 223 height 228
drag, startPoint x: 459, startPoint y: 129, endPoint x: 422, endPoint y: 129, distance: 36.9
click at [276, 193] on textarea "**********" at bounding box center [164, 307] width 223 height 228
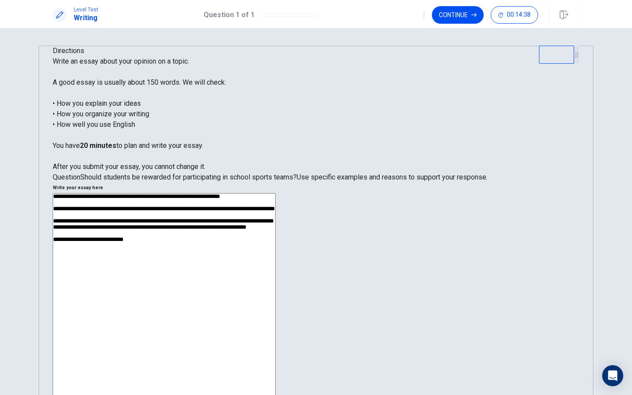
click at [276, 193] on textarea "**********" at bounding box center [164, 307] width 223 height 228
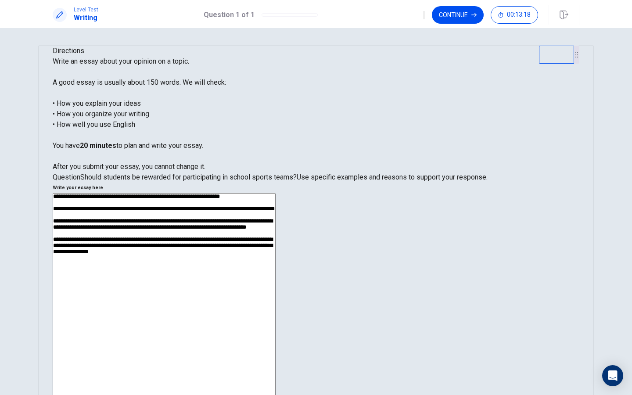
click at [276, 222] on textarea "**********" at bounding box center [164, 307] width 223 height 228
click at [276, 218] on textarea "**********" at bounding box center [164, 307] width 223 height 228
click at [276, 222] on textarea "**********" at bounding box center [164, 307] width 223 height 228
click at [276, 239] on textarea "**********" at bounding box center [164, 307] width 223 height 228
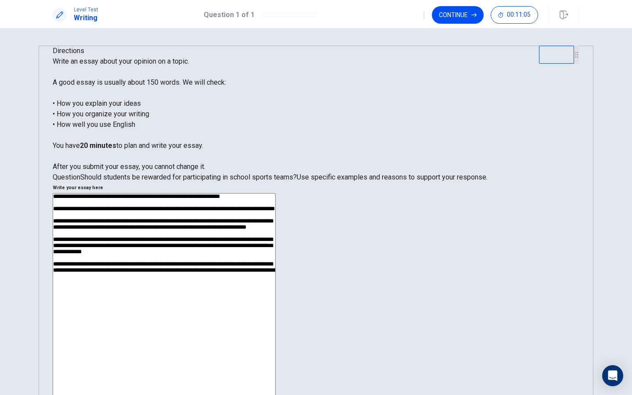
click at [276, 193] on textarea "**********" at bounding box center [164, 307] width 223 height 228
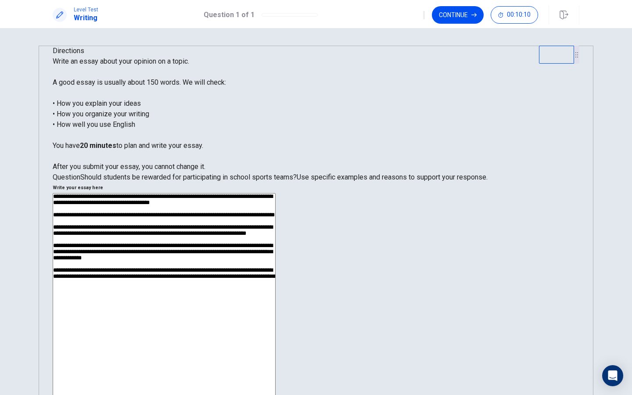
click at [276, 256] on textarea "**********" at bounding box center [164, 307] width 223 height 228
type textarea "**********"
click at [447, 18] on button "Continue" at bounding box center [458, 15] width 52 height 18
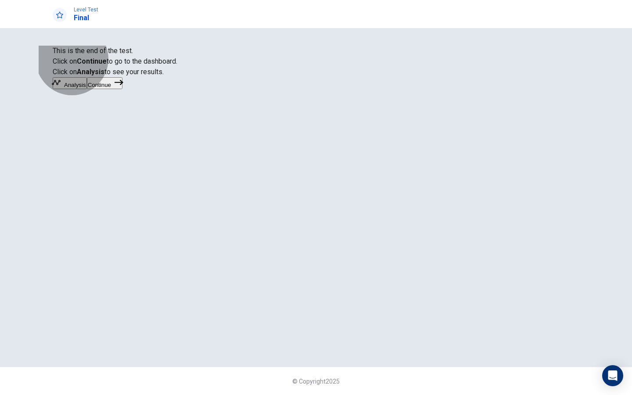
click at [122, 89] on button "Continue" at bounding box center [105, 83] width 36 height 12
